Goal: Task Accomplishment & Management: Use online tool/utility

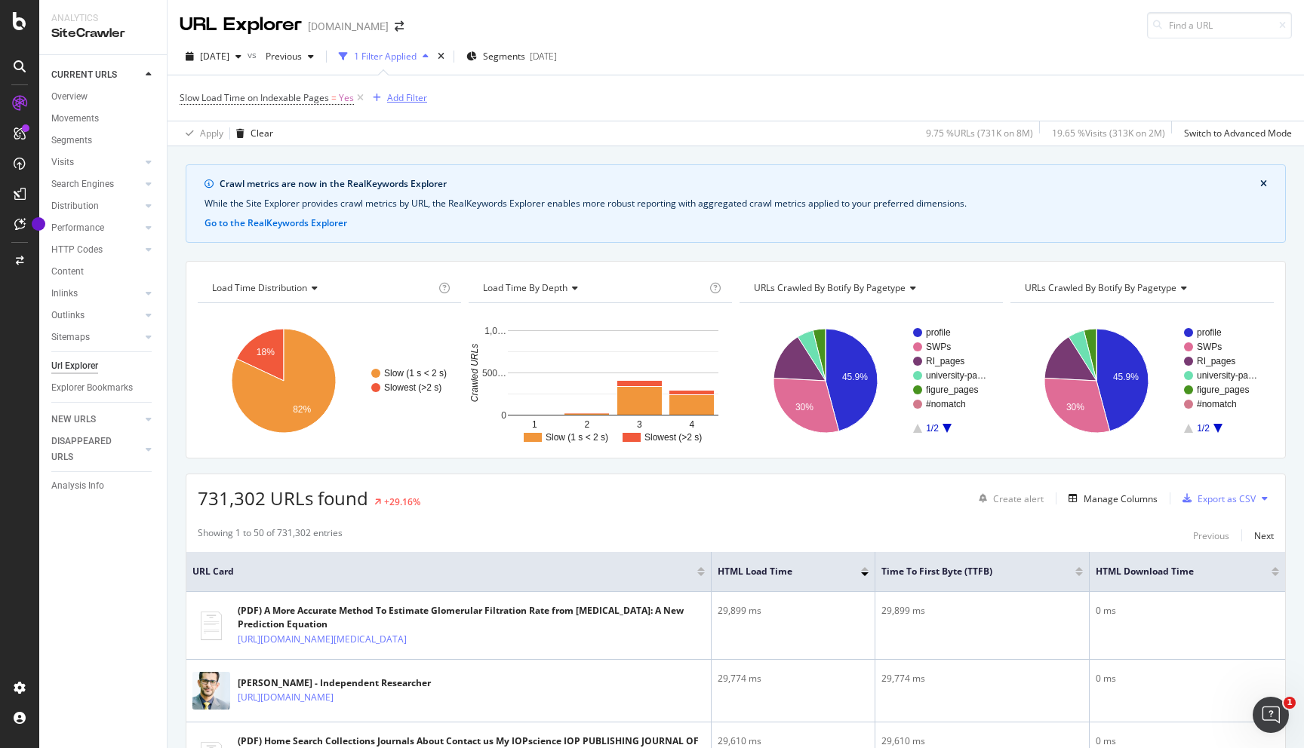
click at [407, 94] on div "Add Filter" at bounding box center [407, 97] width 40 height 13
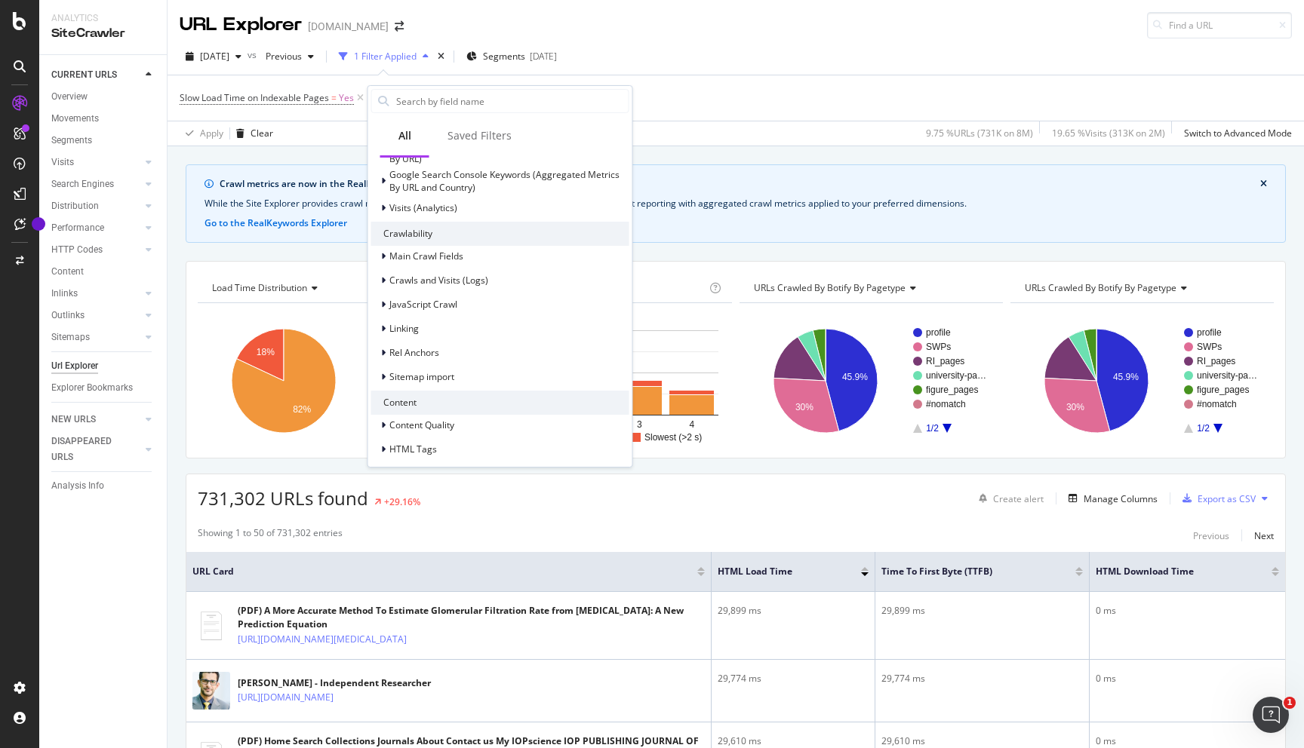
scroll to position [230, 0]
click at [385, 282] on icon at bounding box center [383, 284] width 5 height 9
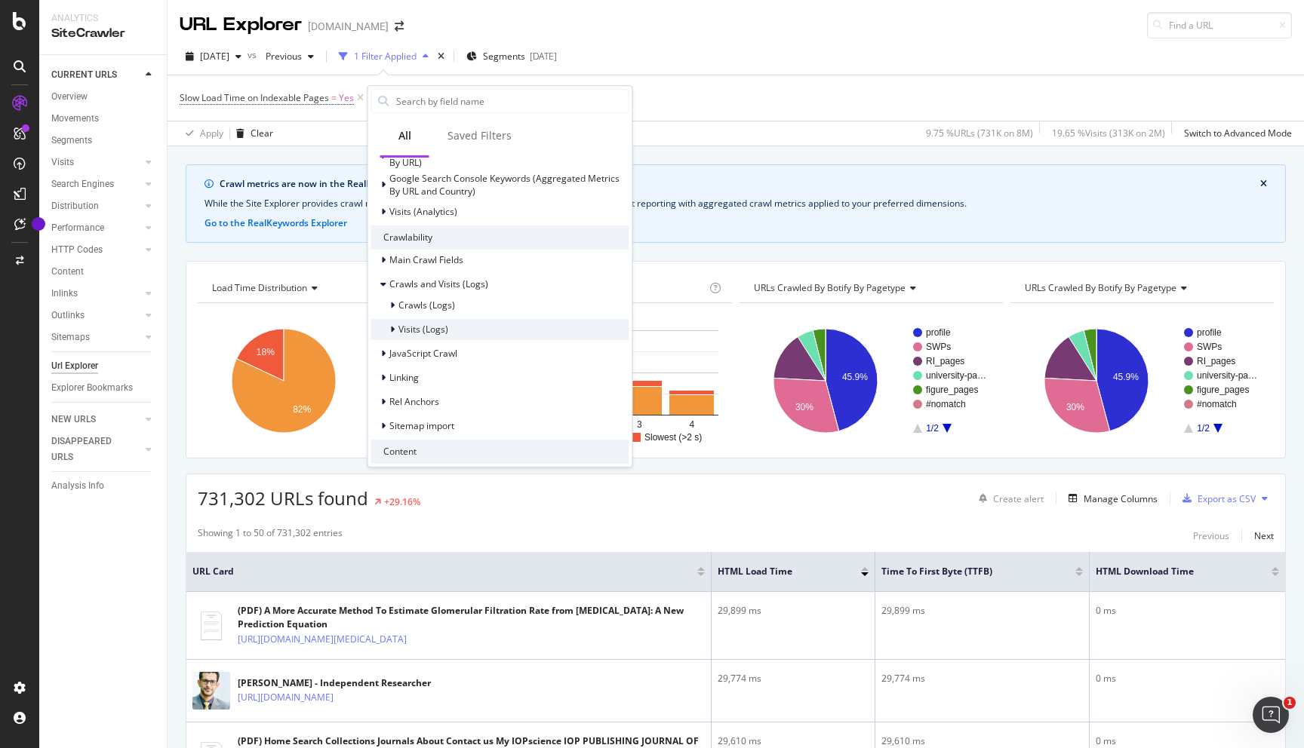
click at [390, 333] on div at bounding box center [393, 329] width 9 height 15
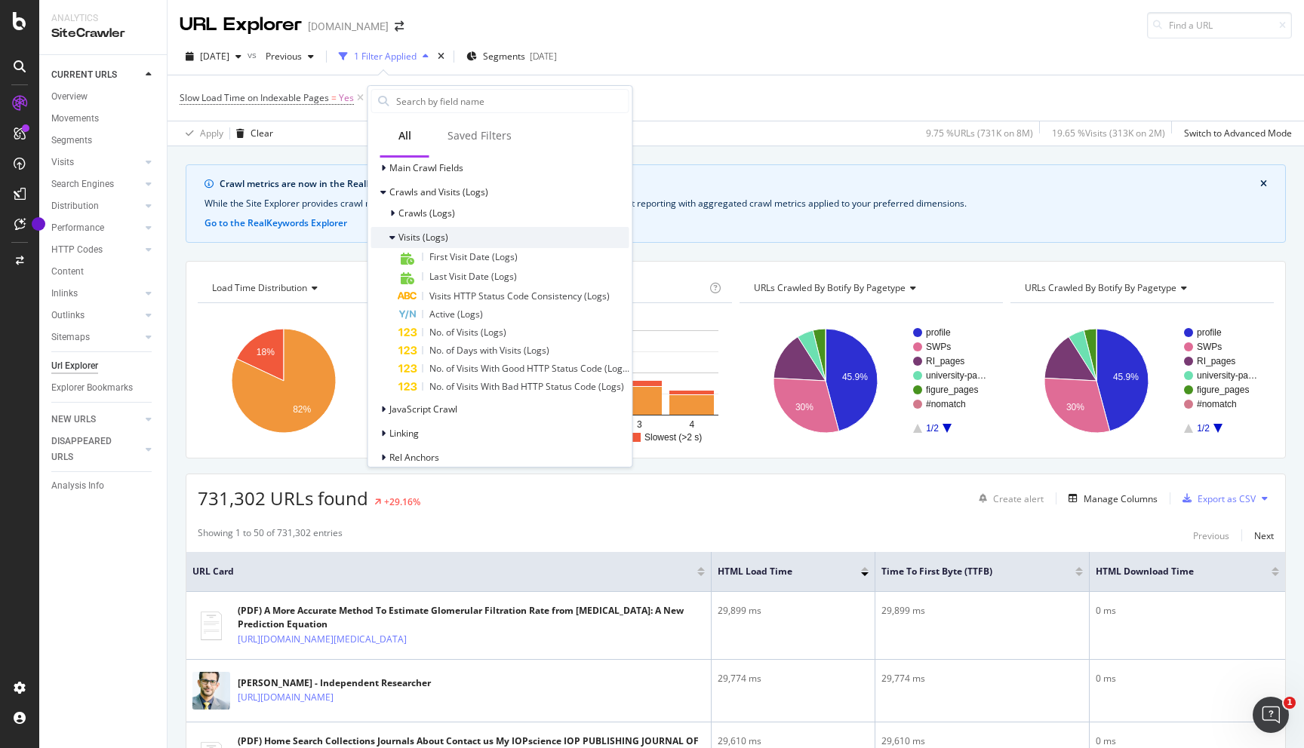
scroll to position [329, 0]
